Goal: Task Accomplishment & Management: Use online tool/utility

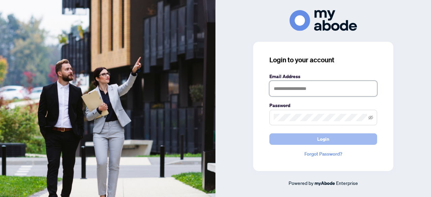
type input "**********"
click at [321, 142] on span "Login" at bounding box center [323, 139] width 12 height 11
click at [297, 140] on button "Login" at bounding box center [323, 138] width 108 height 11
